Goal: Information Seeking & Learning: Find specific fact

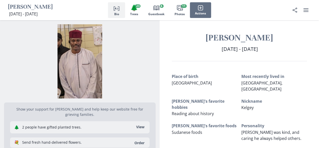
drag, startPoint x: 196, startPoint y: 37, endPoint x: 294, endPoint y: 50, distance: 98.7
click at [294, 50] on div "[PERSON_NAME] [DATE] - [DATE] [DATE] - [DATE]" at bounding box center [240, 46] width 160 height 29
copy div "[PERSON_NAME] [DATE] - [DATE] [DATE] - [DATE]"
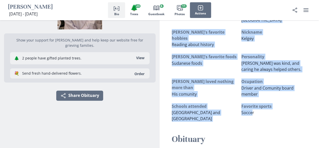
scroll to position [76, 0]
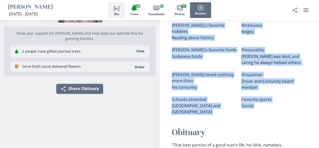
drag, startPoint x: 169, startPoint y: 78, endPoint x: 258, endPoint y: 102, distance: 92.4
click at [258, 102] on div "Place of birth [DEMOGRAPHIC_DATA] Most recently lived in [GEOGRAPHIC_DATA][PERS…" at bounding box center [240, 55] width 160 height 117
copy div "Place of birth [DEMOGRAPHIC_DATA] Most recently lived in [GEOGRAPHIC_DATA][PERS…"
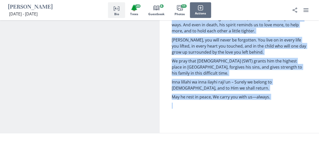
scroll to position [580, 0]
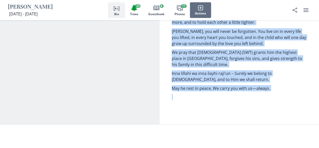
drag, startPoint x: 169, startPoint y: 43, endPoint x: 261, endPoint y: 85, distance: 101.2
copy div "Loremips “Dolo sita consect ad e sedd eiu’t inci, utl etdolo, magnaali, enimadm…"
